Goal: Use online tool/utility: Utilize a website feature to perform a specific function

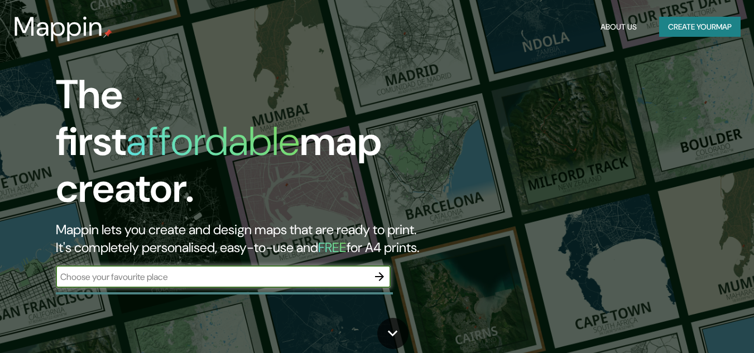
click at [103, 252] on div "The first affordable map creator. Mappin lets you create and design maps that a…" at bounding box center [244, 185] width 453 height 228
drag, startPoint x: 179, startPoint y: 272, endPoint x: 174, endPoint y: 276, distance: 6.7
click at [178, 277] on div "​" at bounding box center [223, 278] width 335 height 25
type input "ahuac"
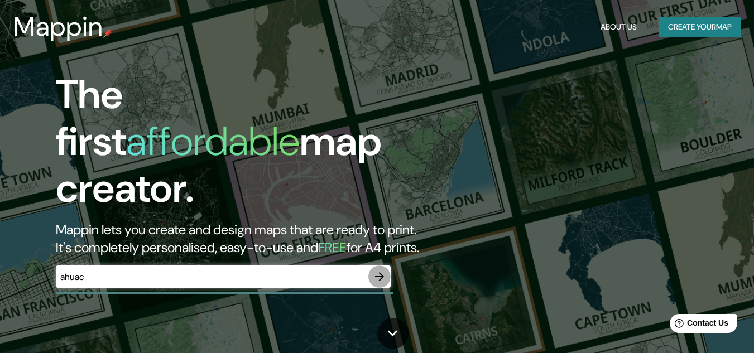
click at [384, 270] on icon "button" at bounding box center [379, 276] width 13 height 13
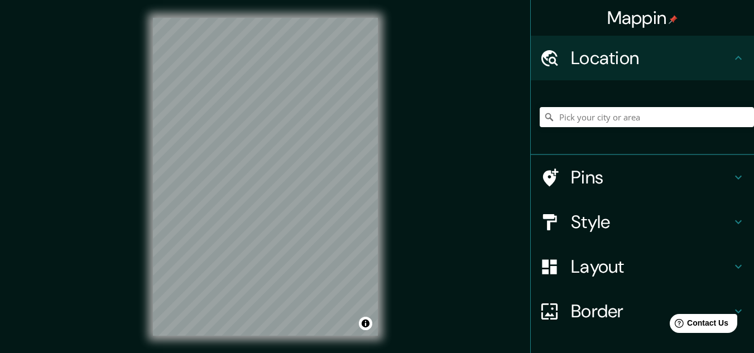
drag, startPoint x: 534, startPoint y: 100, endPoint x: 559, endPoint y: 111, distance: 27.3
click at [540, 101] on div at bounding box center [647, 117] width 214 height 56
click at [558, 112] on input "Pick your city or area" at bounding box center [647, 117] width 214 height 20
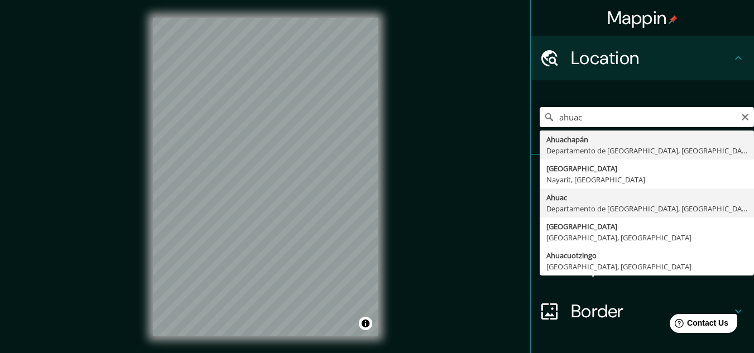
type input "Ahuac, [GEOGRAPHIC_DATA], [GEOGRAPHIC_DATA]"
